Goal: Navigation & Orientation: Find specific page/section

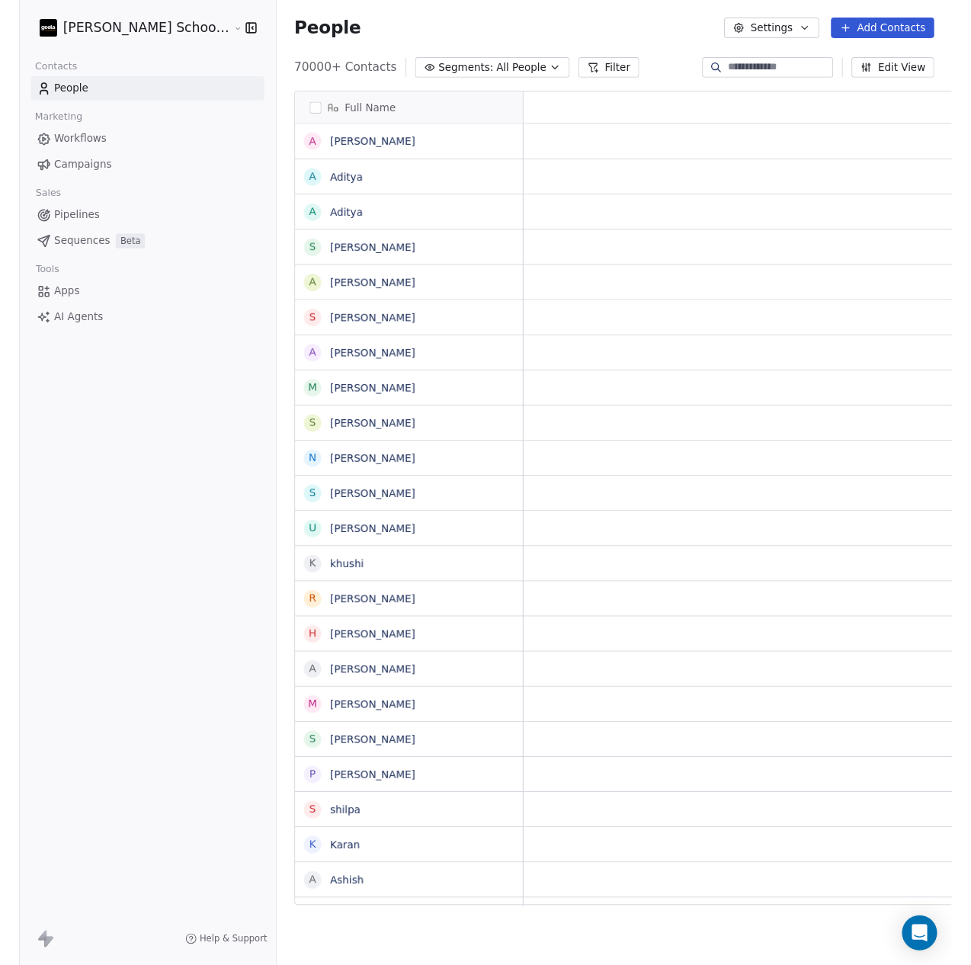
scroll to position [872, 741]
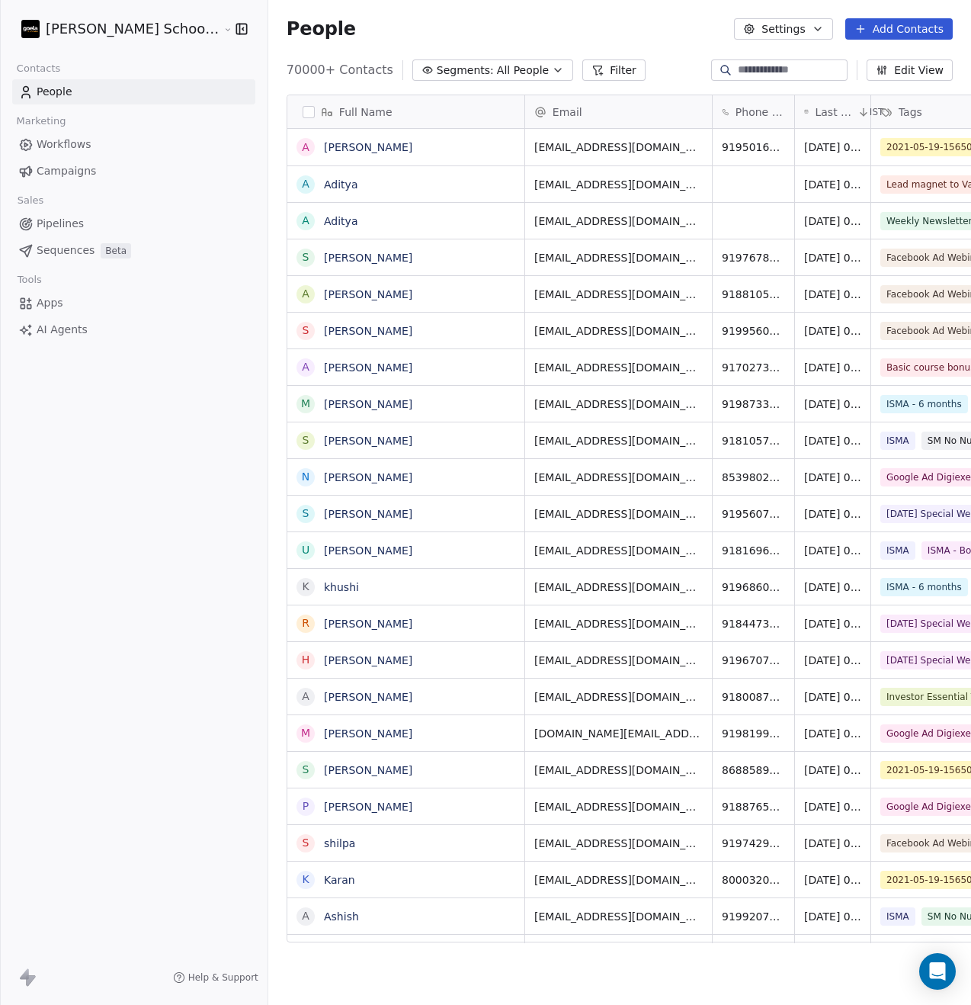
click at [82, 172] on span "Campaigns" at bounding box center [66, 171] width 59 height 16
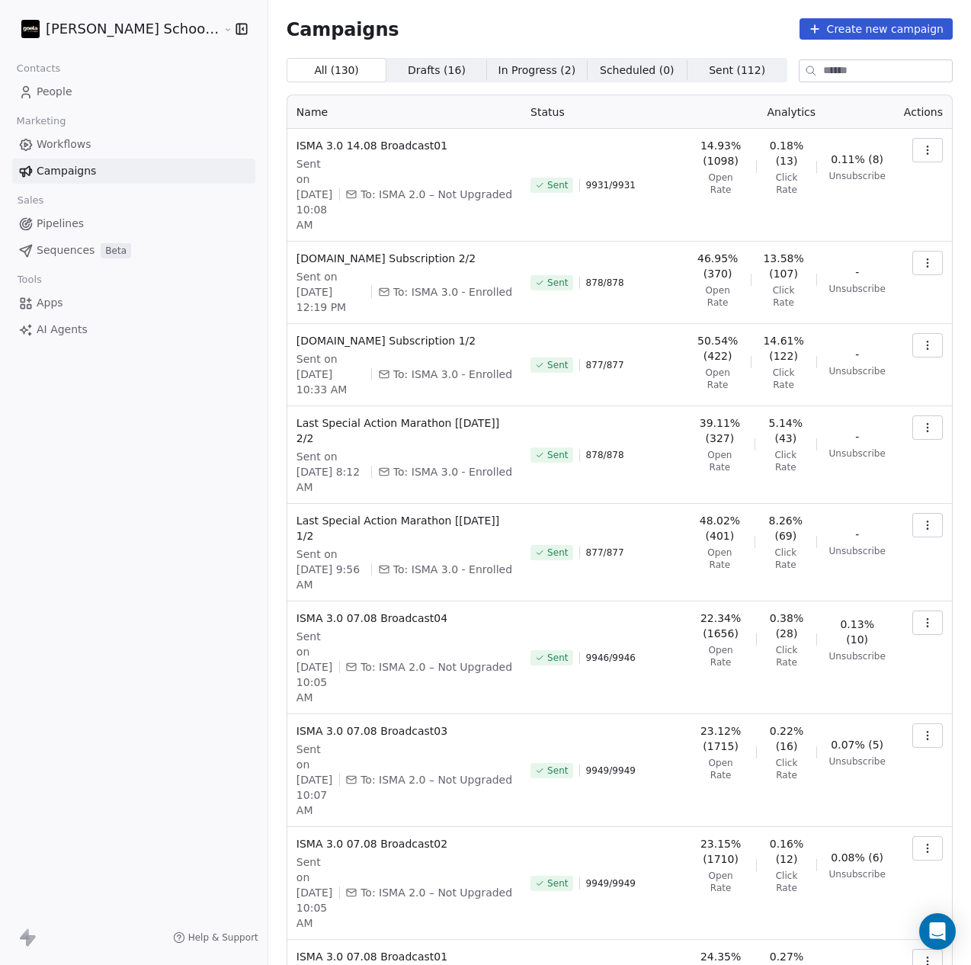
click at [72, 95] on link "People" at bounding box center [133, 91] width 243 height 25
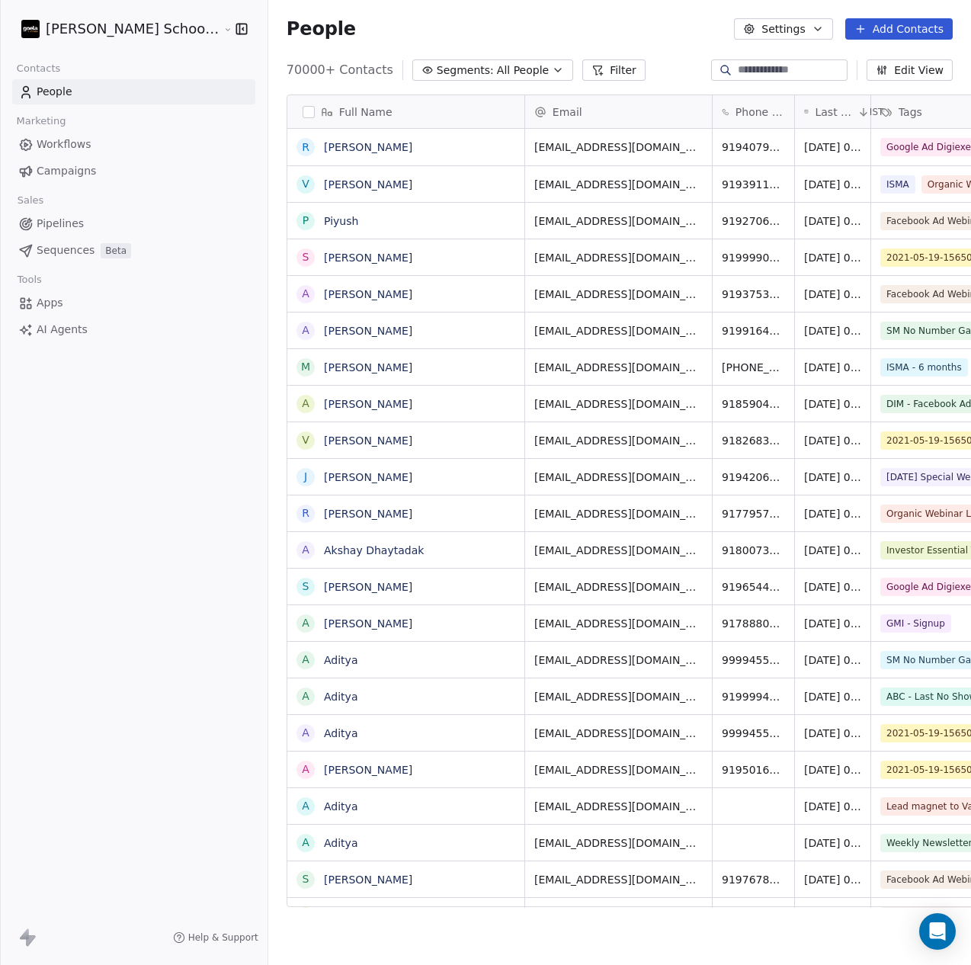
scroll to position [838, 741]
click at [437, 73] on span "Segments:" at bounding box center [465, 70] width 57 height 16
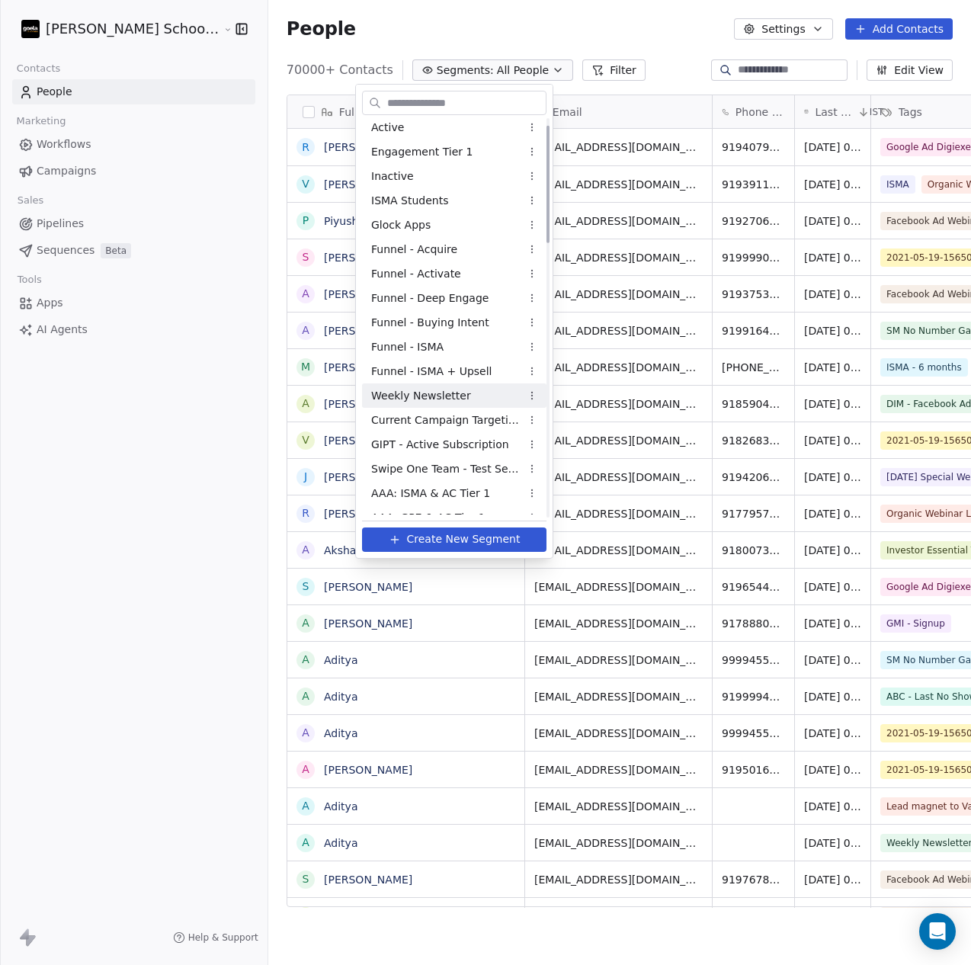
scroll to position [30, 0]
click at [476, 422] on span "Current Campaign Targeting" at bounding box center [445, 420] width 149 height 16
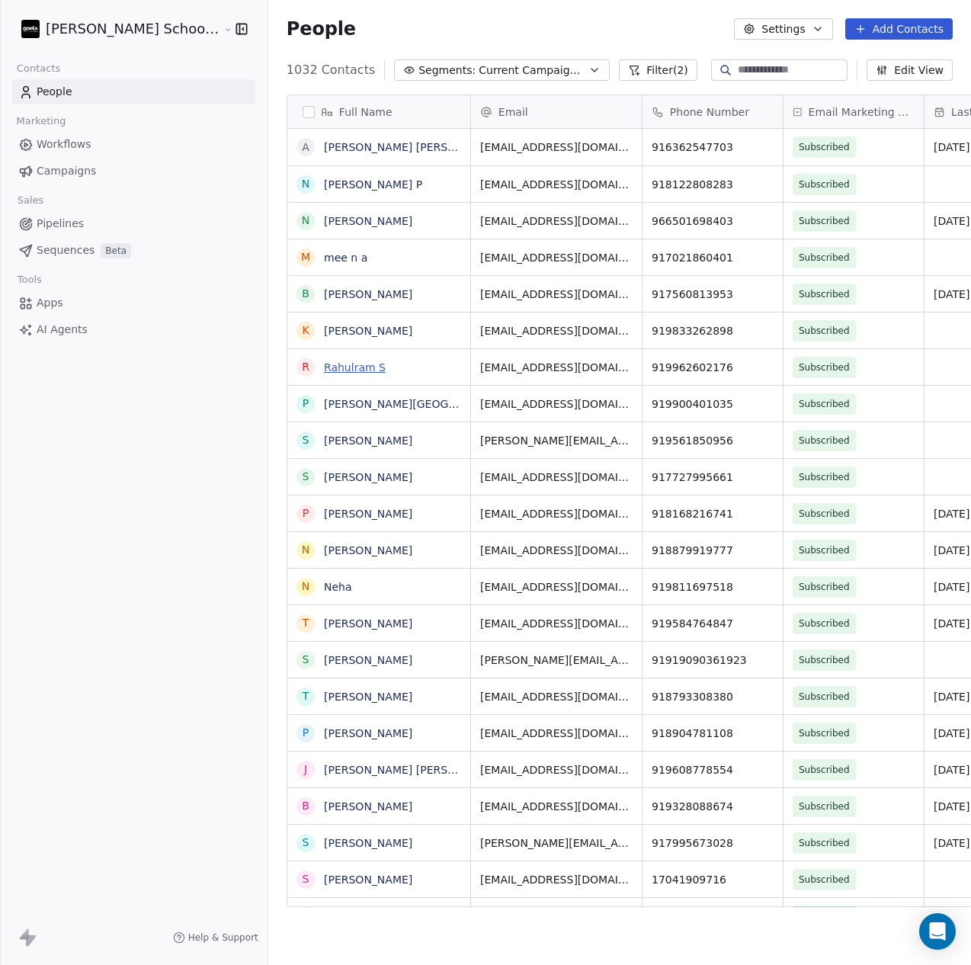
scroll to position [838, 741]
click at [619, 69] on button "Filter (2)" at bounding box center [658, 69] width 79 height 21
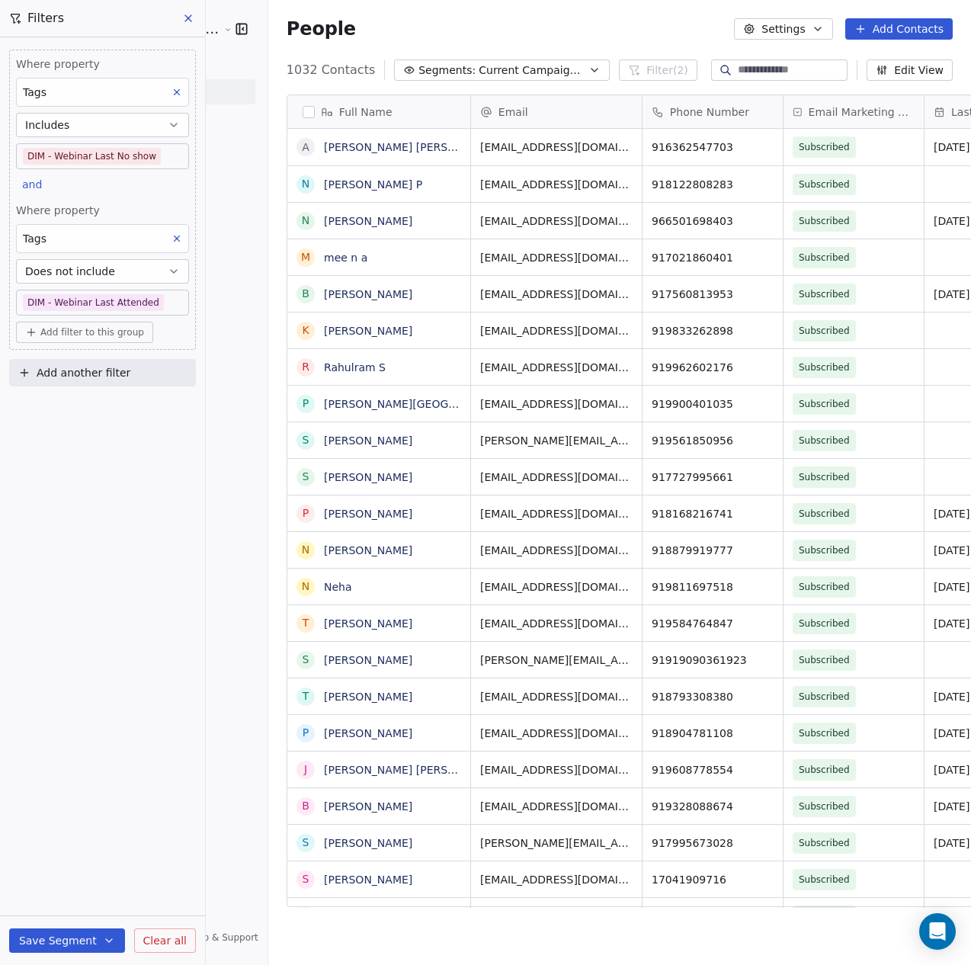
click at [69, 95] on div "Tags" at bounding box center [102, 92] width 173 height 29
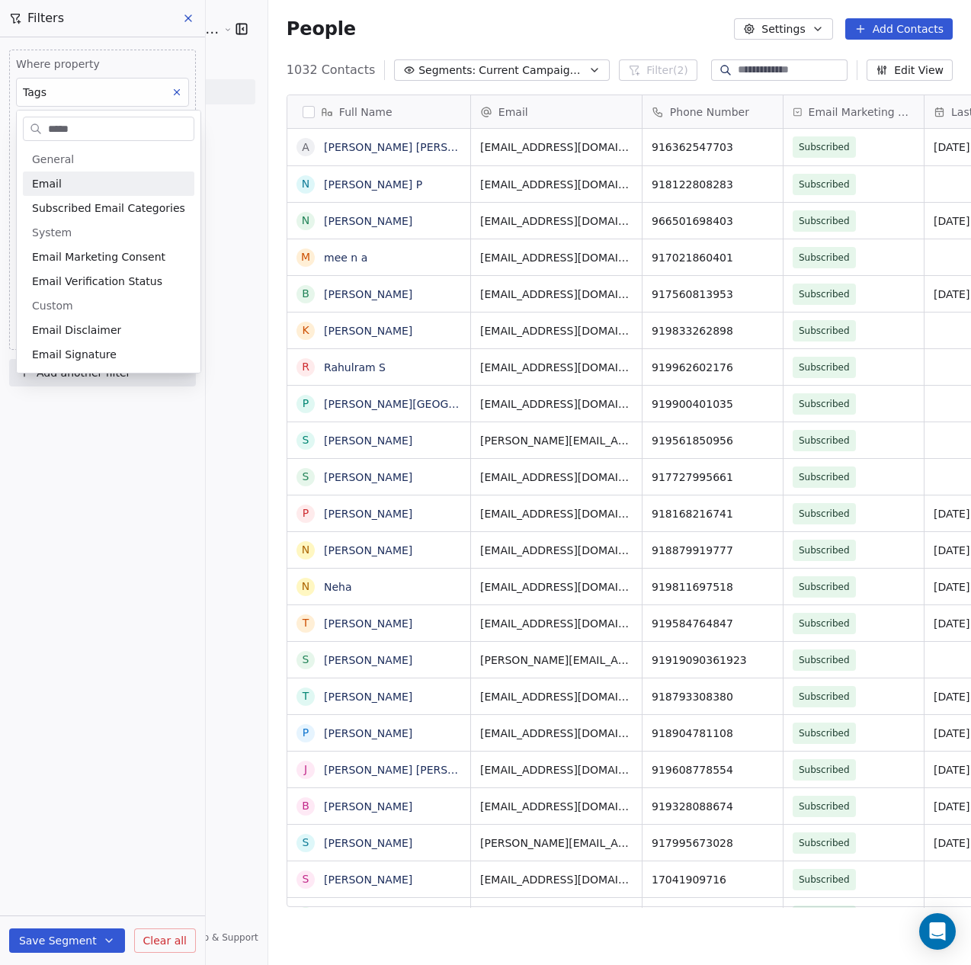
type input "*****"
click at [117, 182] on div "Email" at bounding box center [108, 183] width 153 height 15
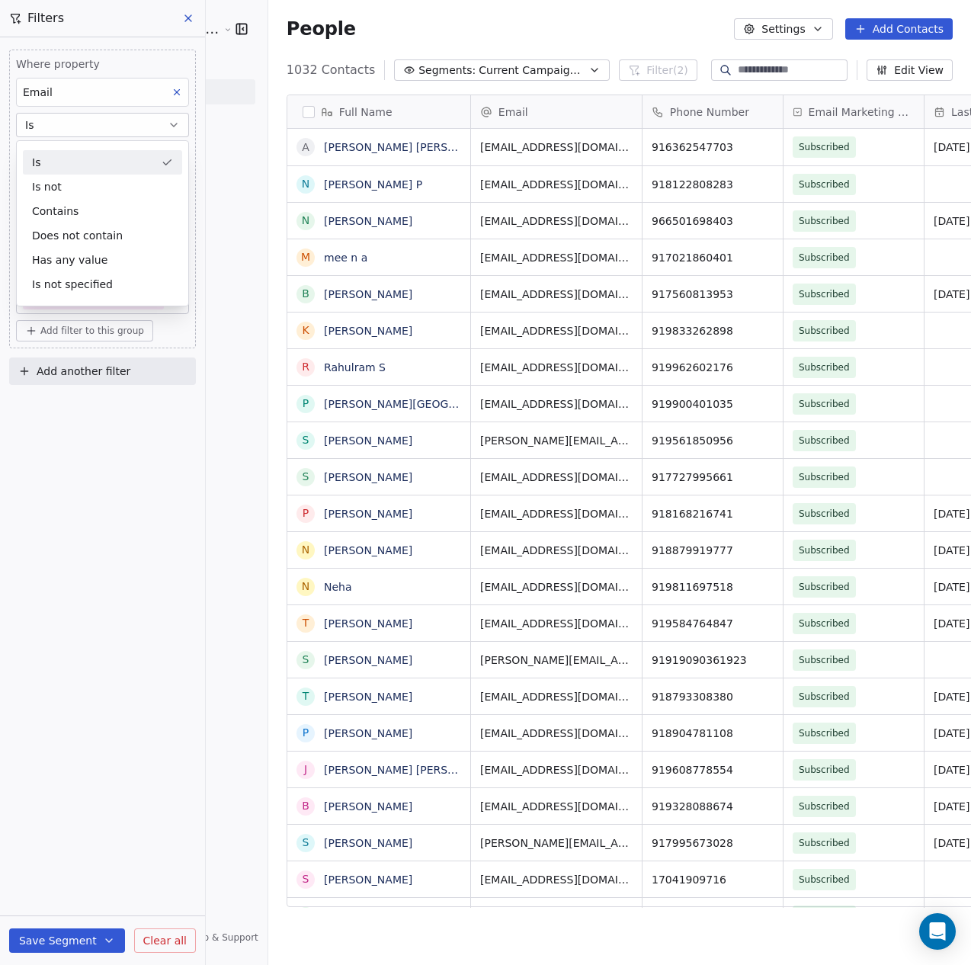
click at [66, 123] on button "Is" at bounding box center [102, 125] width 173 height 24
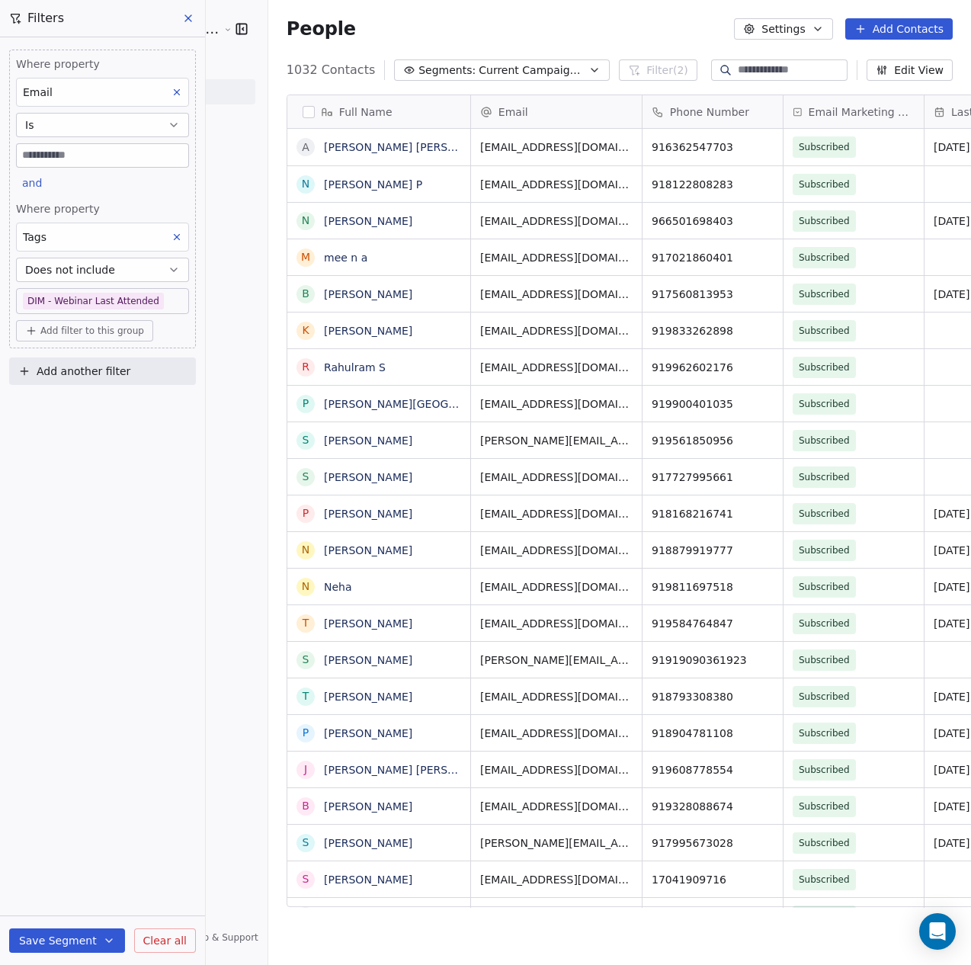
click at [66, 123] on button "Is" at bounding box center [102, 125] width 173 height 24
click at [115, 265] on div "Has any value" at bounding box center [102, 260] width 159 height 24
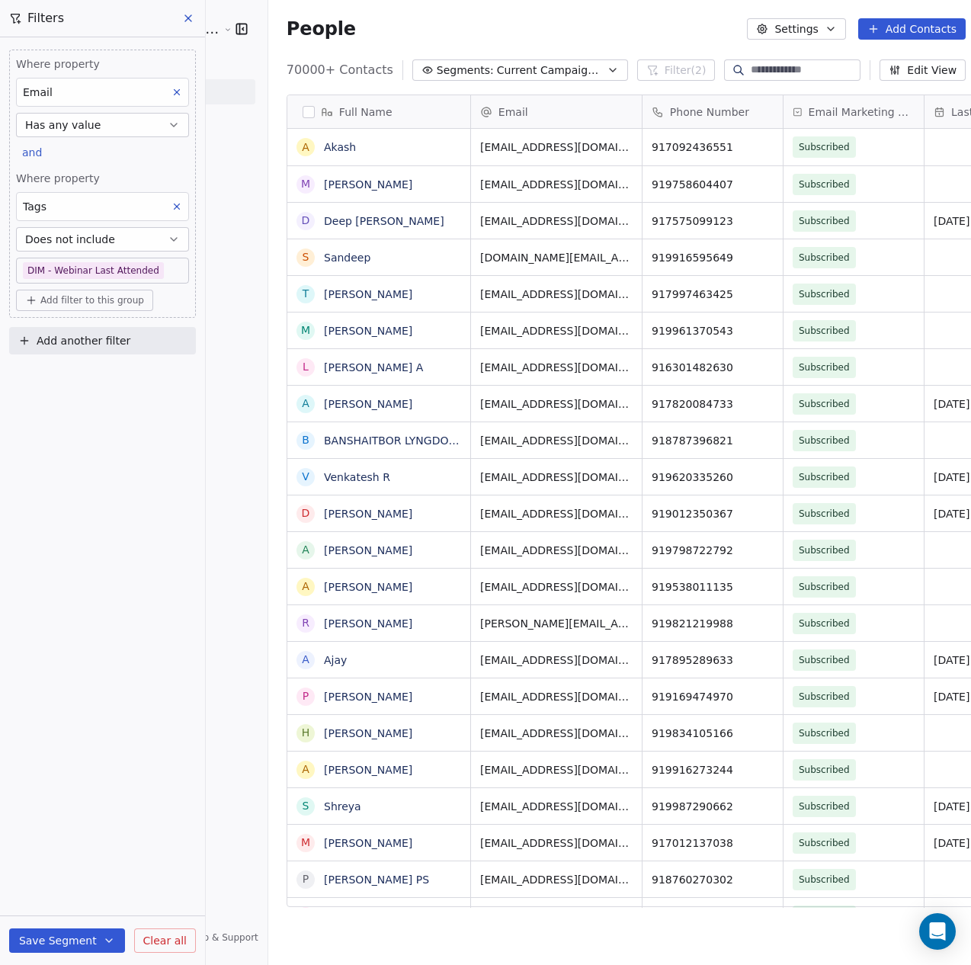
click at [303, 112] on button "button" at bounding box center [309, 112] width 12 height 12
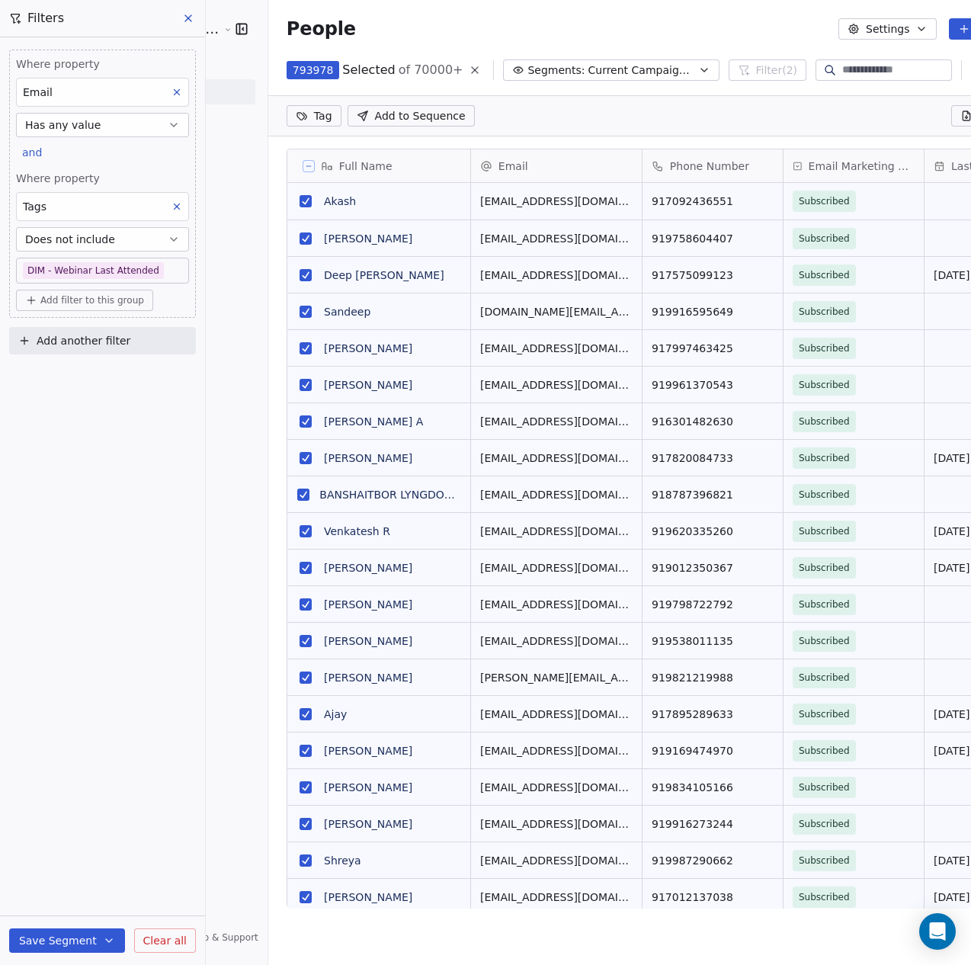
scroll to position [784, 793]
click at [305, 165] on icon at bounding box center [309, 166] width 8 height 8
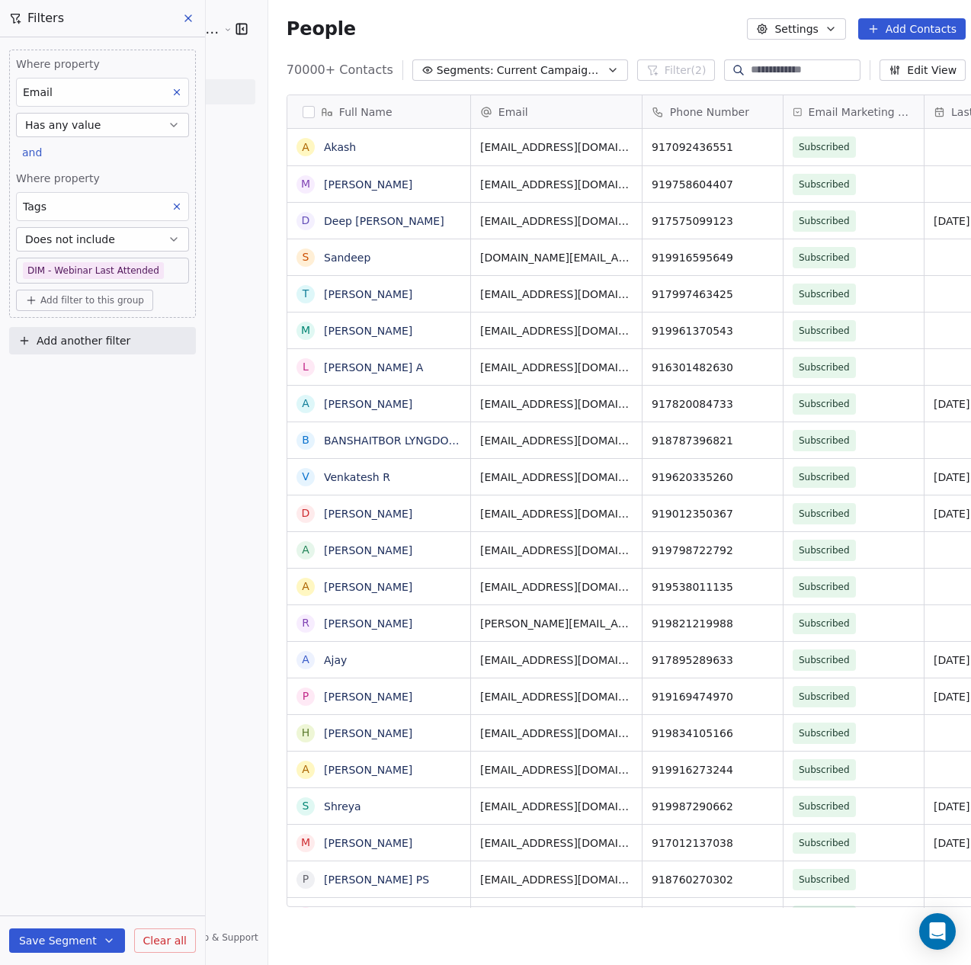
click at [166, 937] on span "Clear all" at bounding box center [164, 941] width 43 height 16
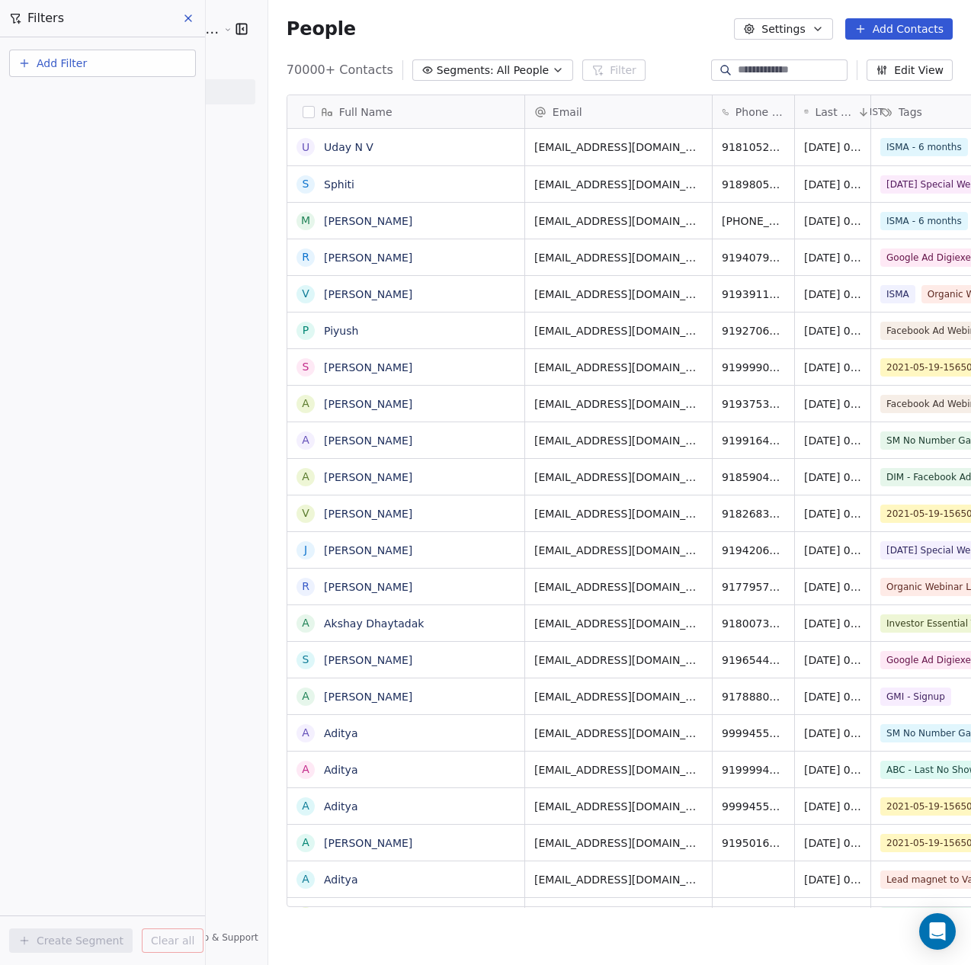
click at [503, 68] on button "Segments: All People" at bounding box center [492, 69] width 161 height 21
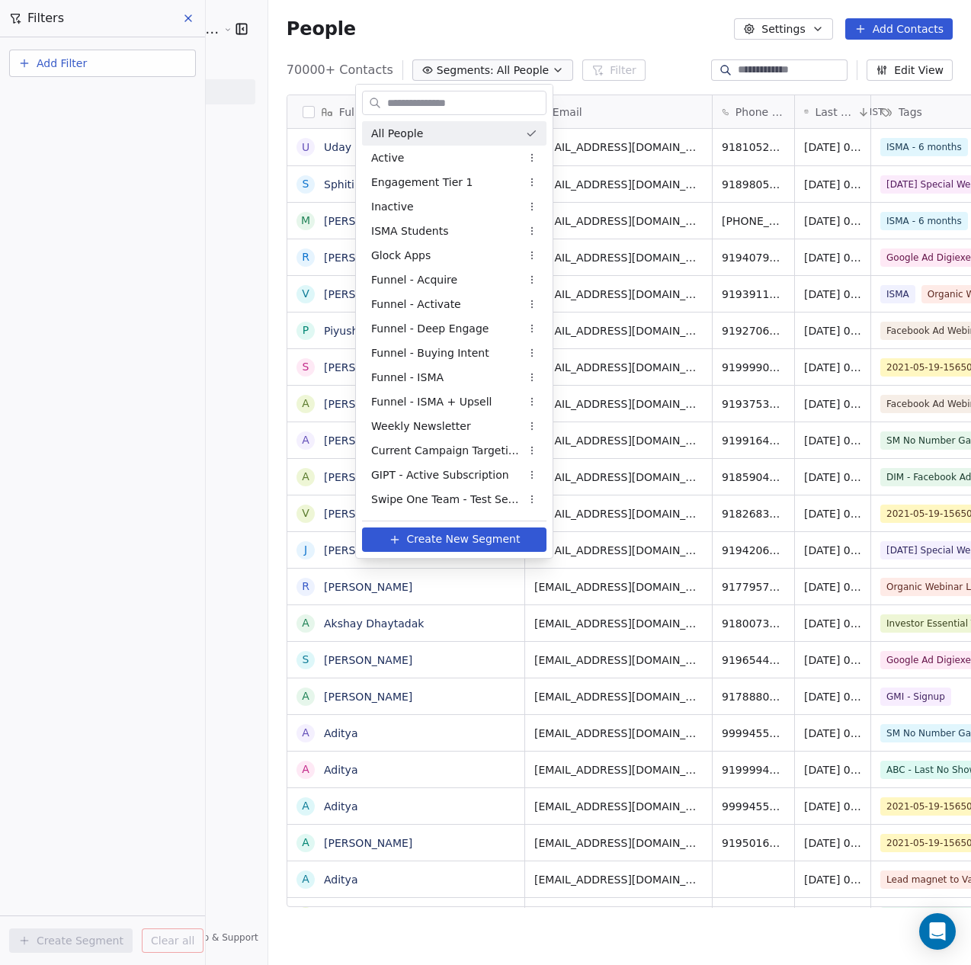
click at [558, 43] on html "[PERSON_NAME] School of Finance LLP Contacts People Marketing Workflows Campaig…" at bounding box center [485, 482] width 971 height 965
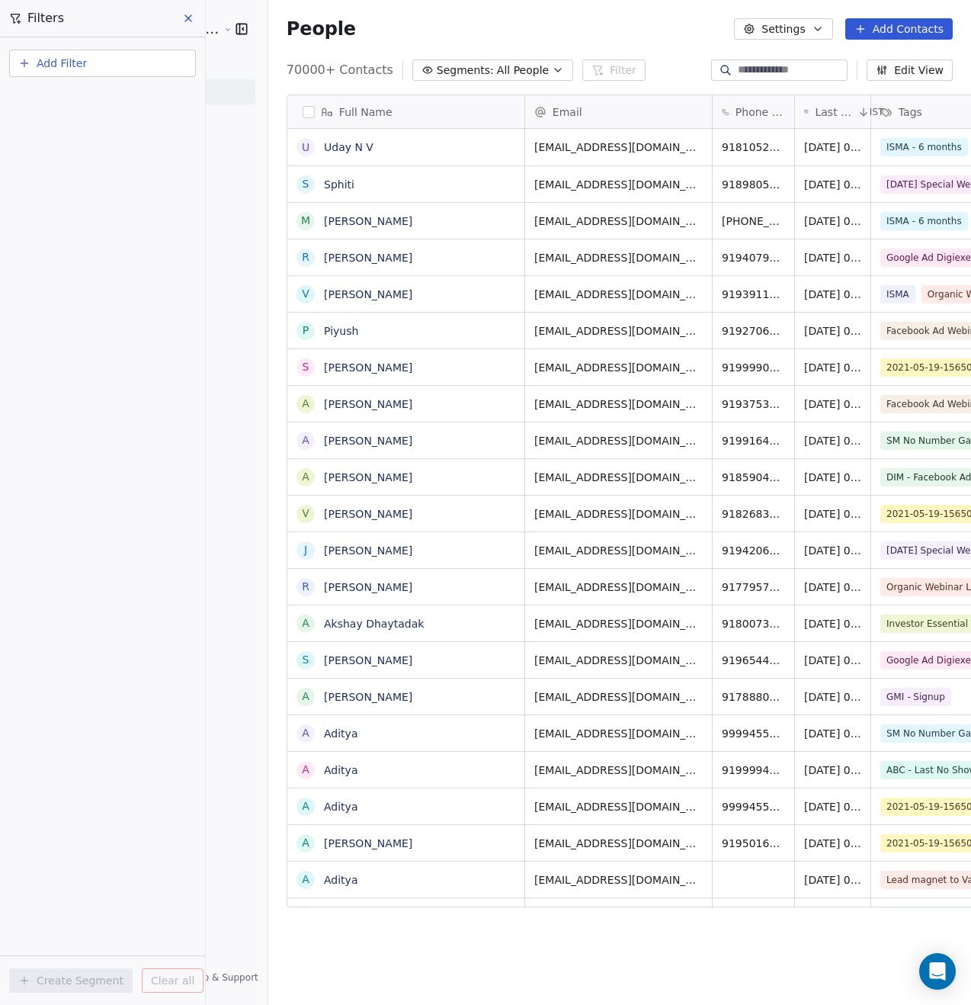
scroll to position [872, 741]
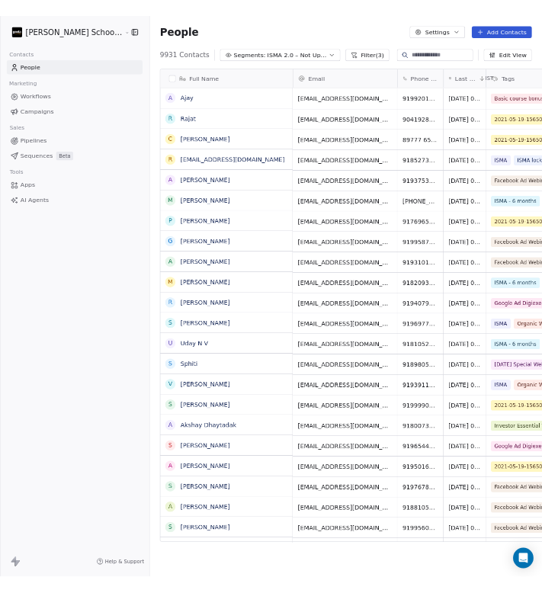
scroll to position [872, 741]
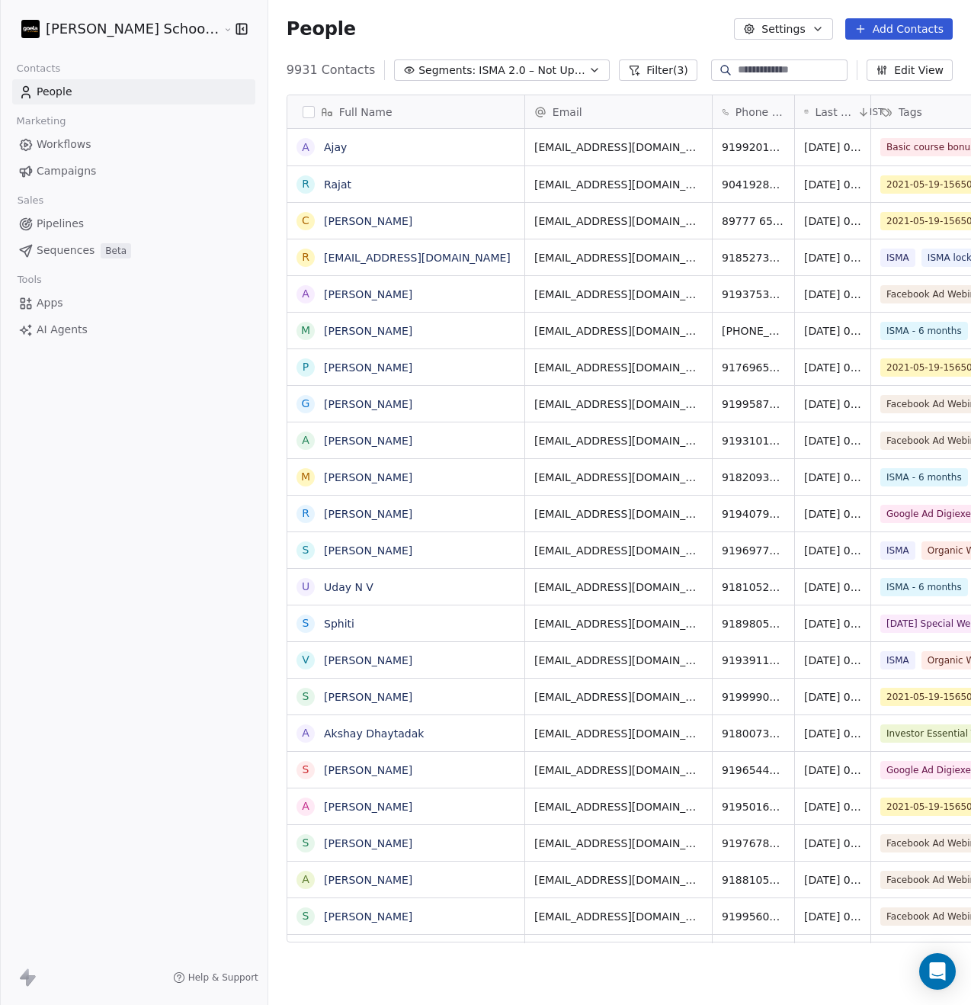
click at [81, 328] on span "AI Agents" at bounding box center [62, 330] width 51 height 16
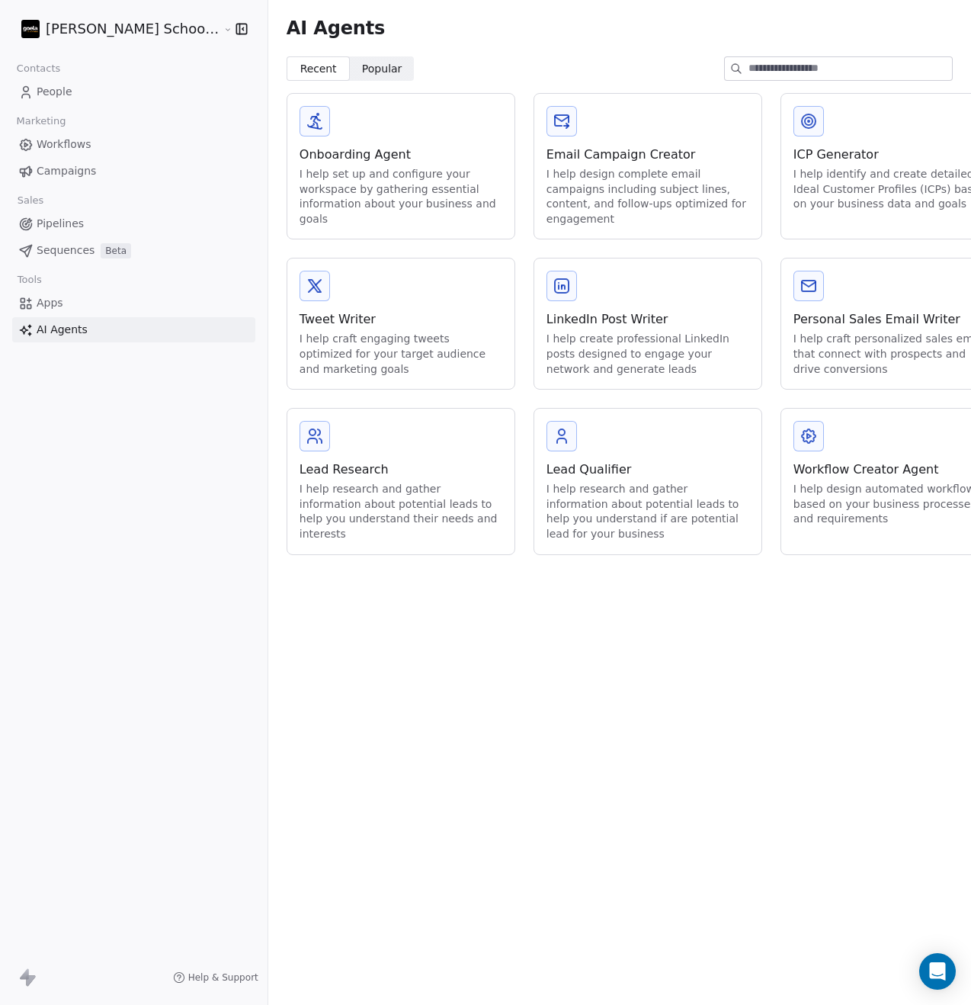
click at [75, 309] on link "Apps" at bounding box center [133, 302] width 243 height 25
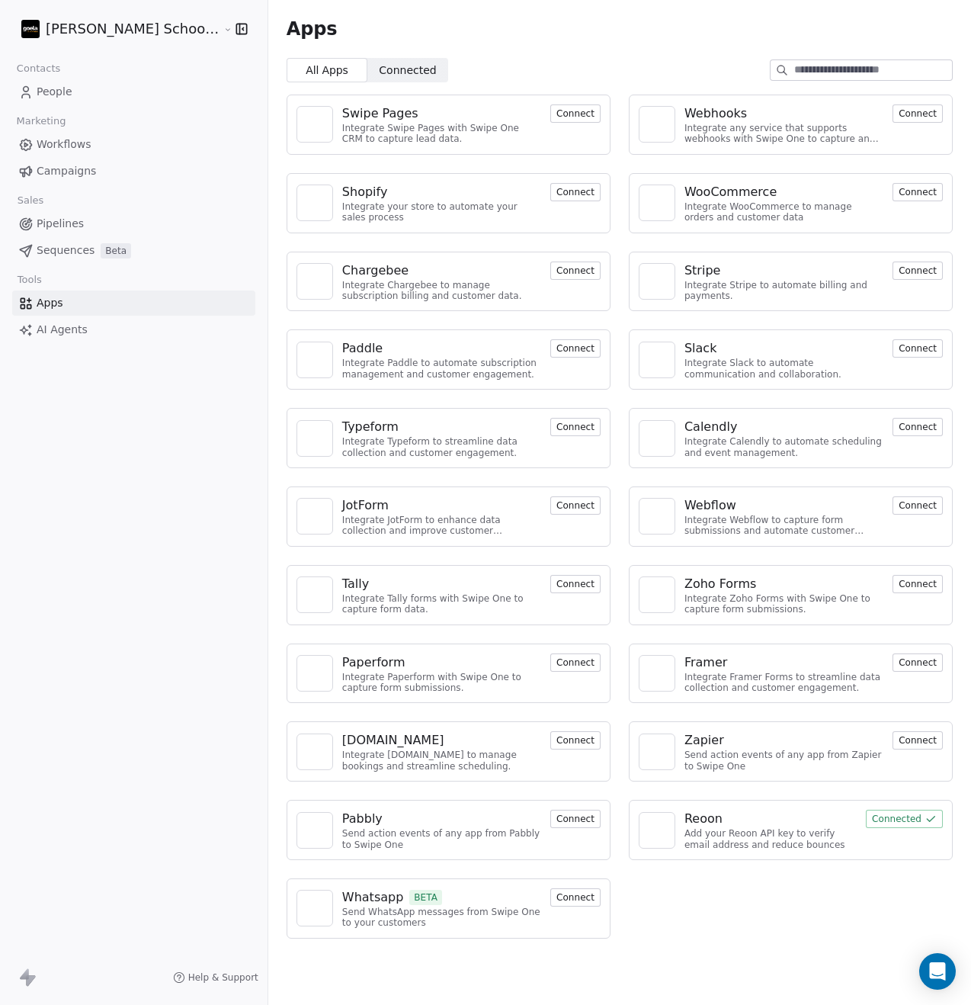
click at [70, 175] on span "Campaigns" at bounding box center [66, 171] width 59 height 16
